Goal: Register for event/course

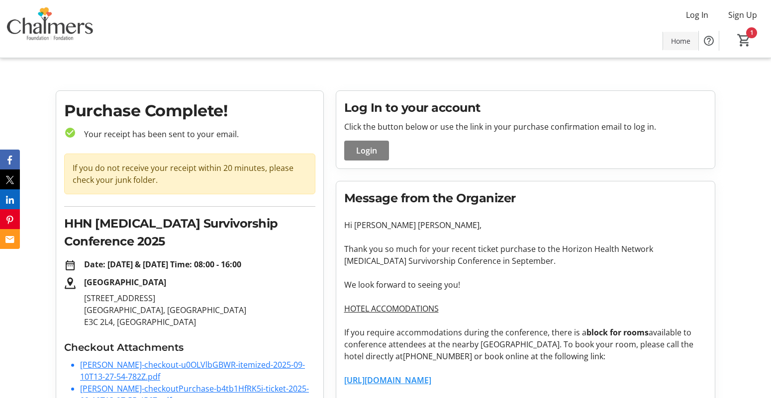
click at [689, 40] on span "Home" at bounding box center [680, 41] width 19 height 10
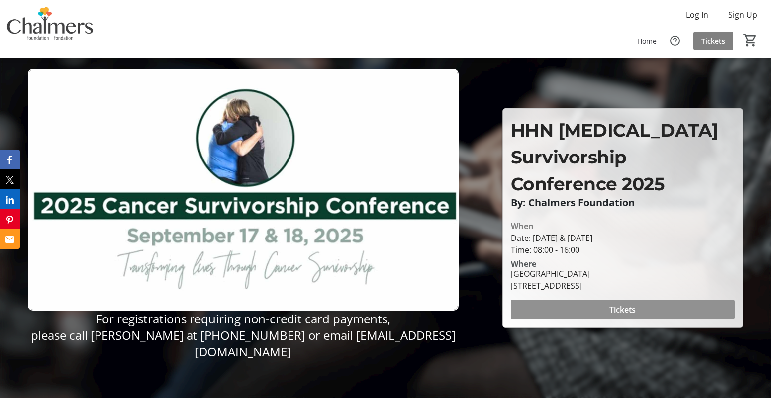
click at [560, 306] on span at bounding box center [623, 310] width 224 height 24
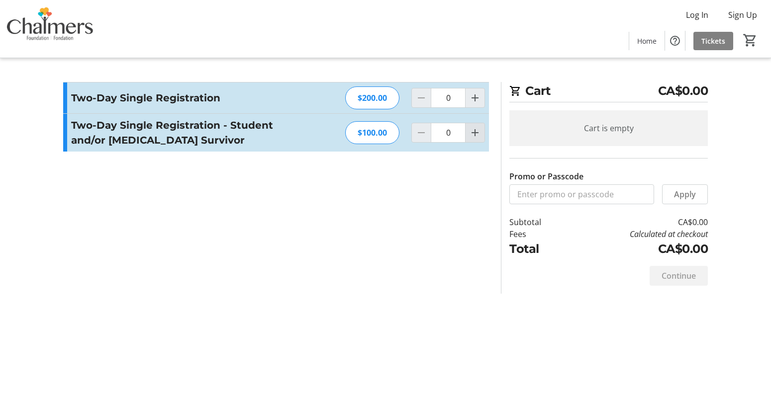
click at [472, 128] on mat-icon "Increment by one" at bounding box center [475, 133] width 12 height 12
type input "1"
click at [472, 128] on div at bounding box center [475, 133] width 20 height 20
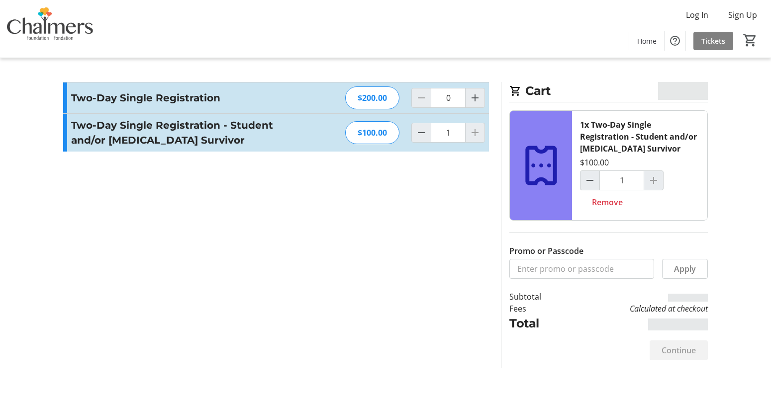
click at [476, 134] on div at bounding box center [475, 133] width 20 height 20
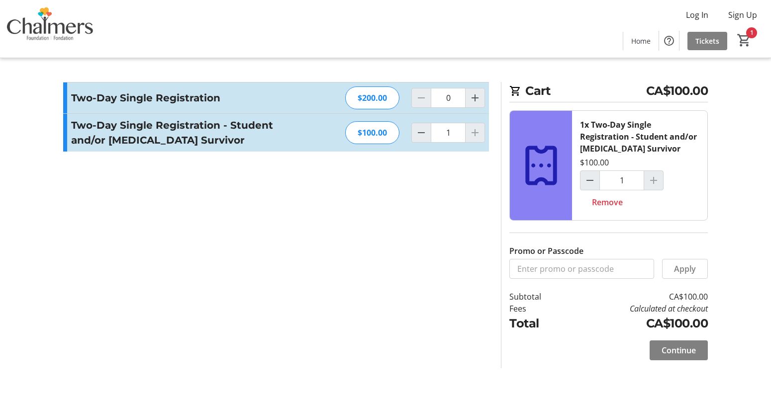
click at [652, 183] on div at bounding box center [654, 181] width 20 height 20
click at [622, 182] on input "1" at bounding box center [621, 181] width 45 height 20
click at [660, 183] on div at bounding box center [654, 181] width 20 height 20
click at [624, 183] on input "1" at bounding box center [621, 181] width 45 height 20
click at [472, 138] on div at bounding box center [475, 133] width 20 height 20
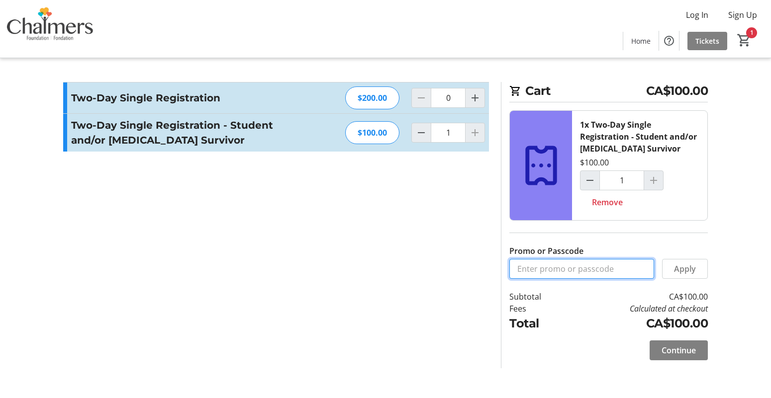
click at [575, 275] on input "Promo or Passcode" at bounding box center [581, 269] width 145 height 20
click at [652, 176] on div at bounding box center [654, 181] width 20 height 20
click at [453, 234] on section "Promo or Passcode Apply Two-Day Single Registration $200.00 0 Two-Day Single Re…" at bounding box center [276, 225] width 438 height 287
click at [685, 345] on span "Continue" at bounding box center [679, 351] width 34 height 12
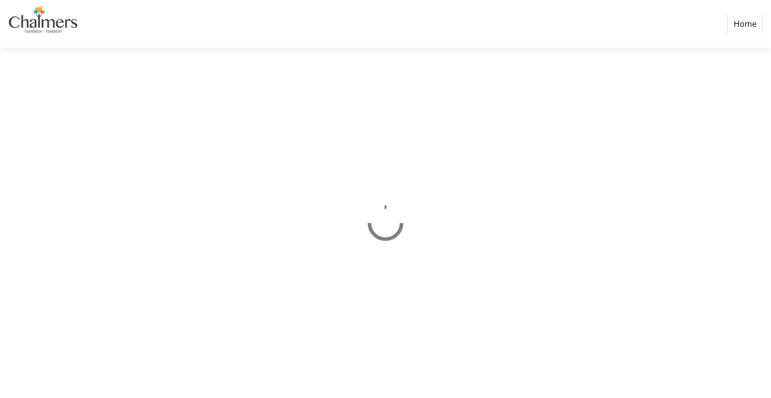
select select "CA"
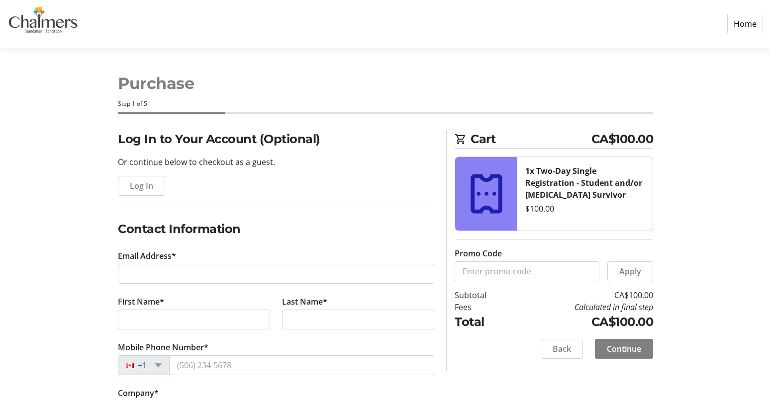
click at [222, 260] on tr-form-field "Email Address*" at bounding box center [276, 273] width 316 height 46
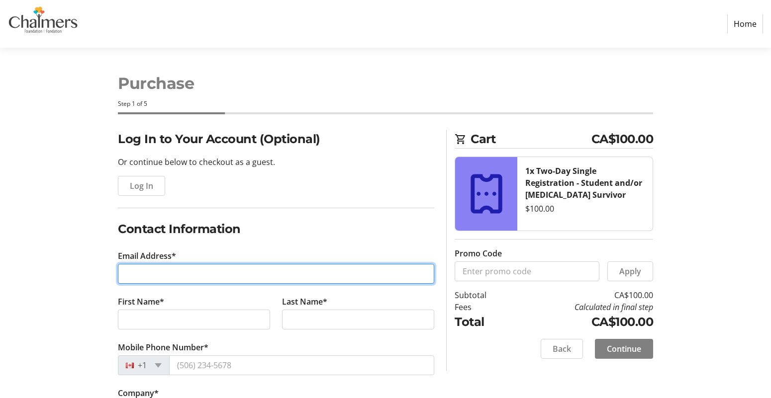
click at [210, 280] on input "Email Address*" at bounding box center [276, 274] width 316 height 20
type input "[EMAIL_ADDRESS][DOMAIN_NAME]"
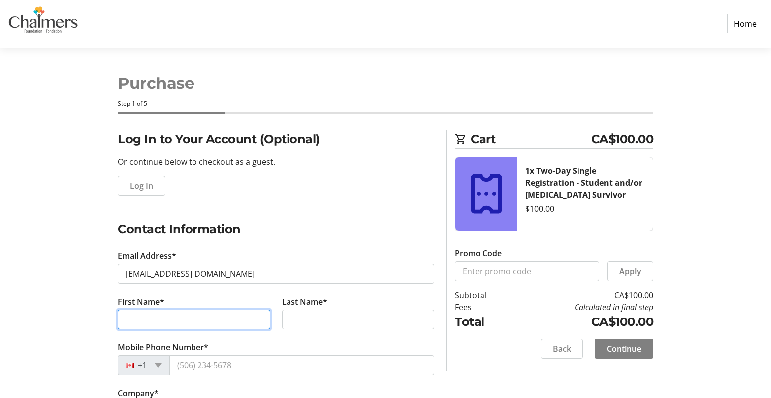
type input "[PERSON_NAME] [PERSON_NAME]"
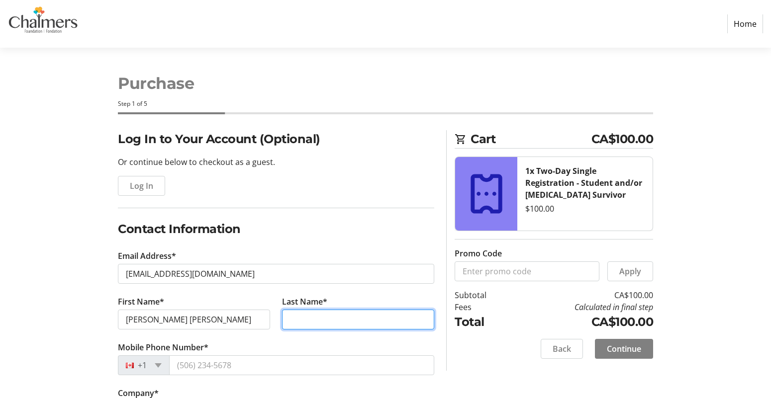
type input "[PERSON_NAME]"
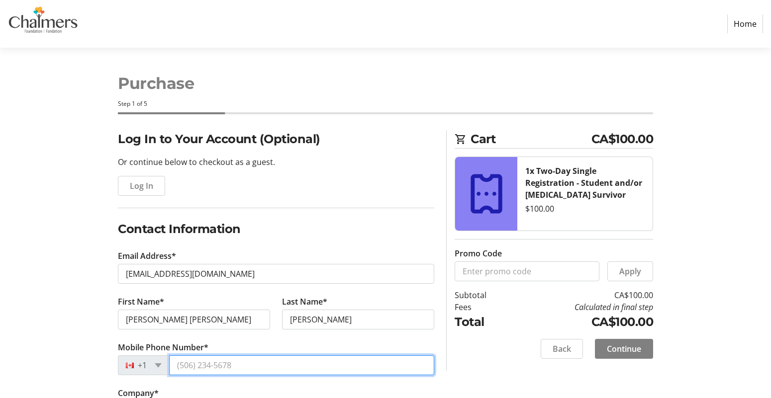
type input "[PHONE_NUMBER]"
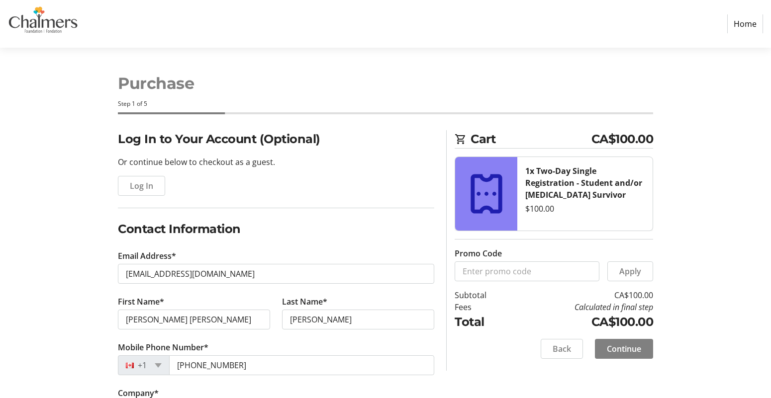
type input "KTMF"
type input "[STREET_ADDRESS]"
type input "frederictob"
select select "NB"
type input "e3b8k7"
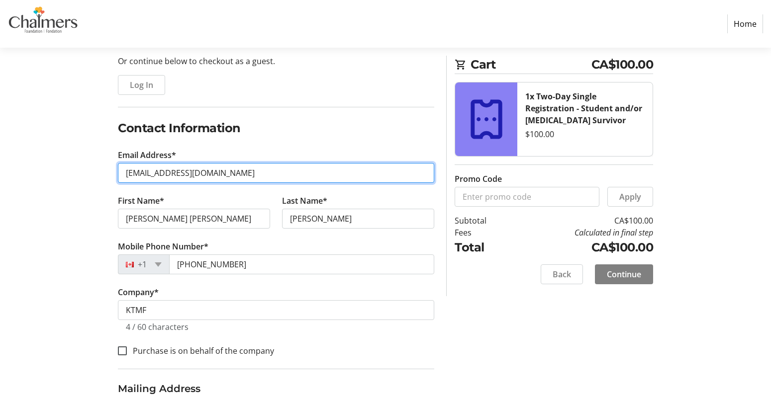
scroll to position [114, 0]
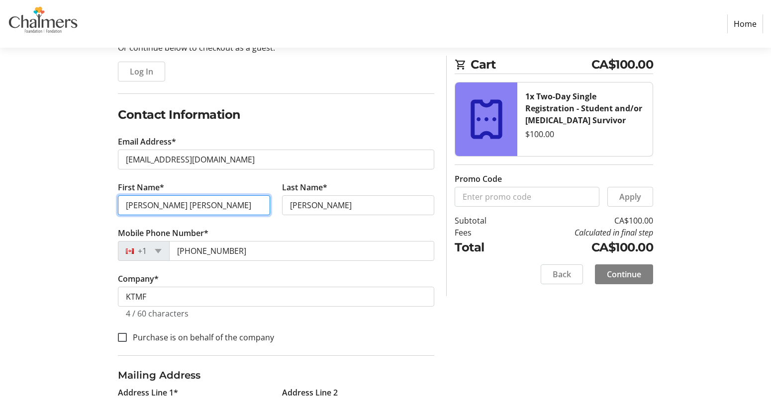
drag, startPoint x: 182, startPoint y: 203, endPoint x: 56, endPoint y: 183, distance: 127.5
type input "[PERSON_NAME]"
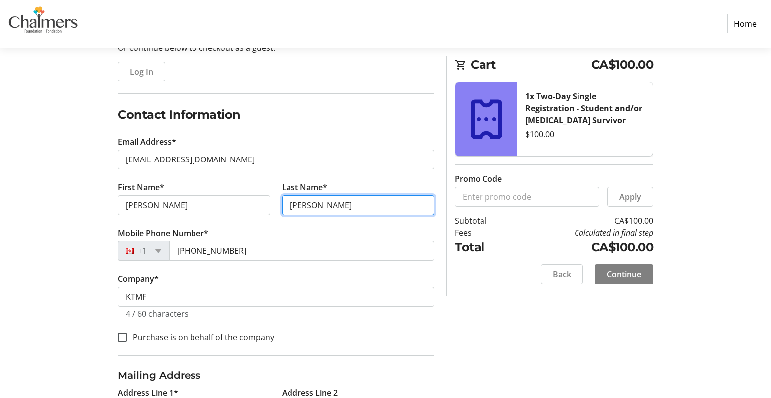
click at [317, 210] on input "[PERSON_NAME]" at bounding box center [358, 206] width 152 height 20
